Goal: Navigation & Orientation: Find specific page/section

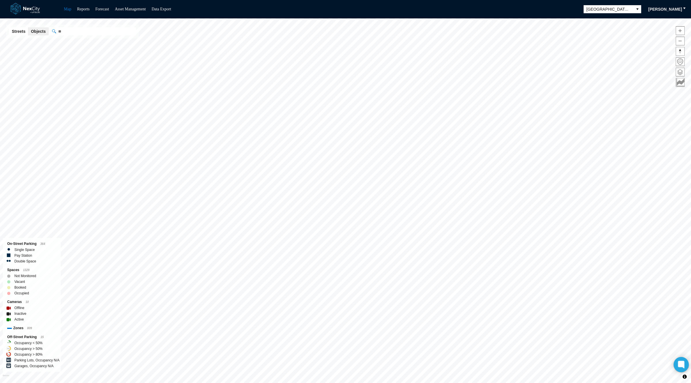
click at [680, 363] on icon at bounding box center [681, 364] width 4 height 4
